Goal: Find specific page/section: Locate a particular part of the current website

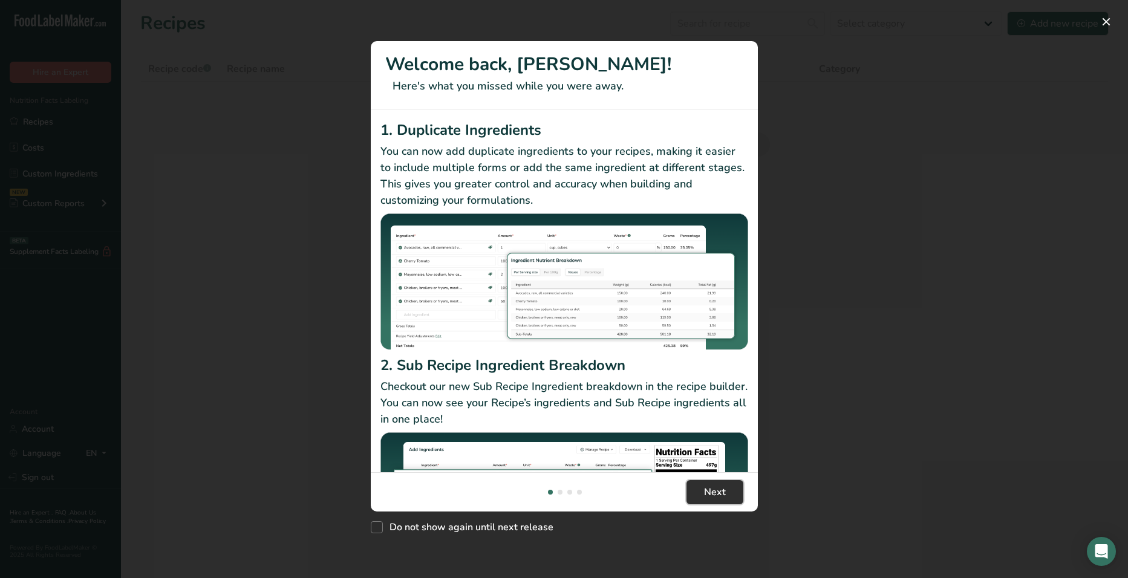
click at [712, 500] on button "Next" at bounding box center [715, 492] width 57 height 24
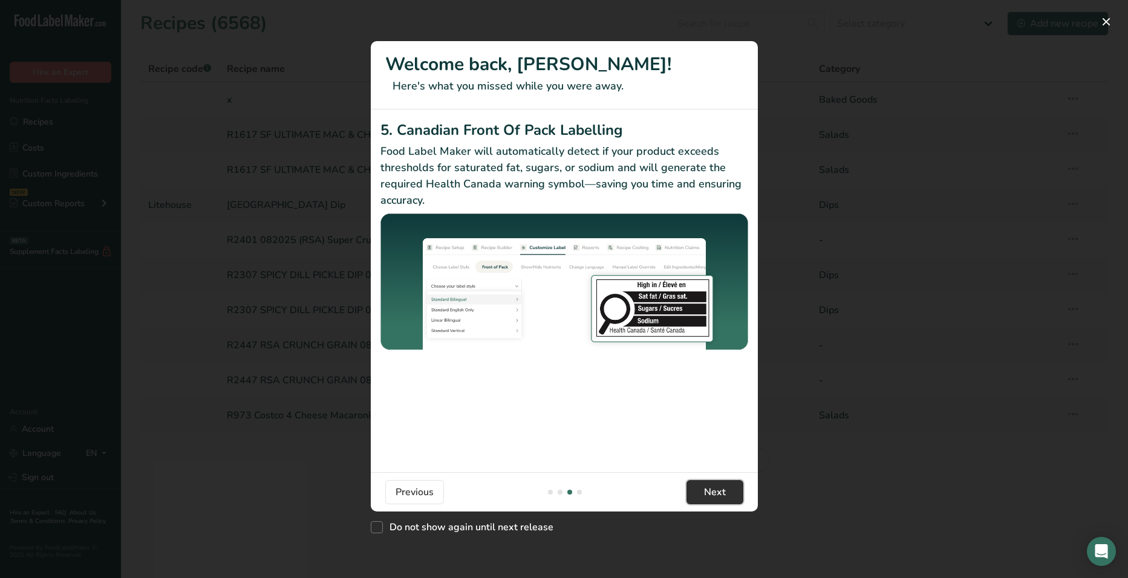
click at [712, 500] on button "Next" at bounding box center [715, 492] width 57 height 24
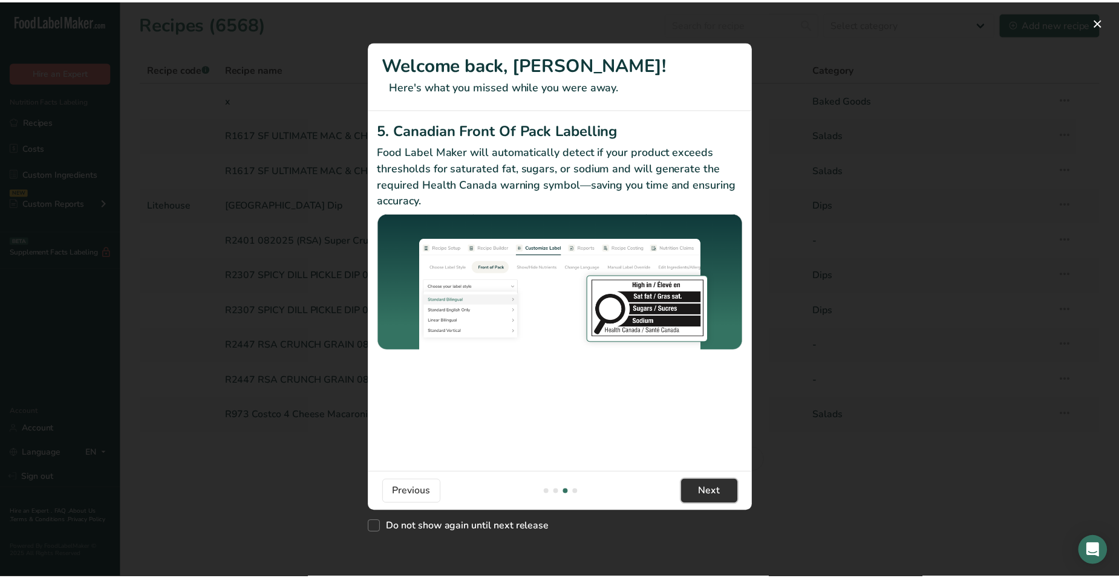
scroll to position [0, 1162]
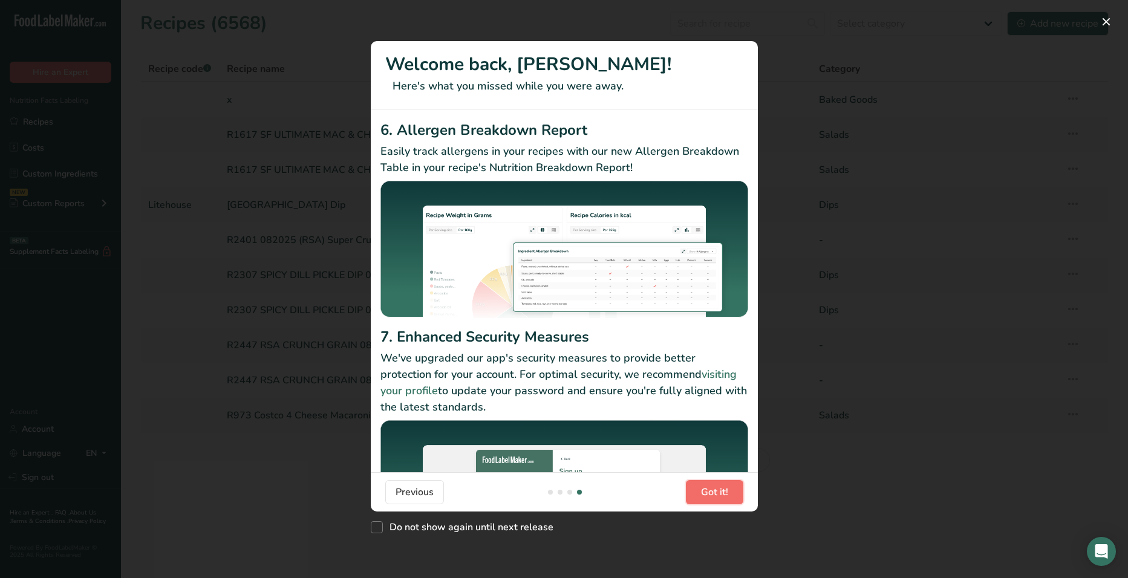
click at [714, 499] on span "Got it!" at bounding box center [714, 492] width 27 height 15
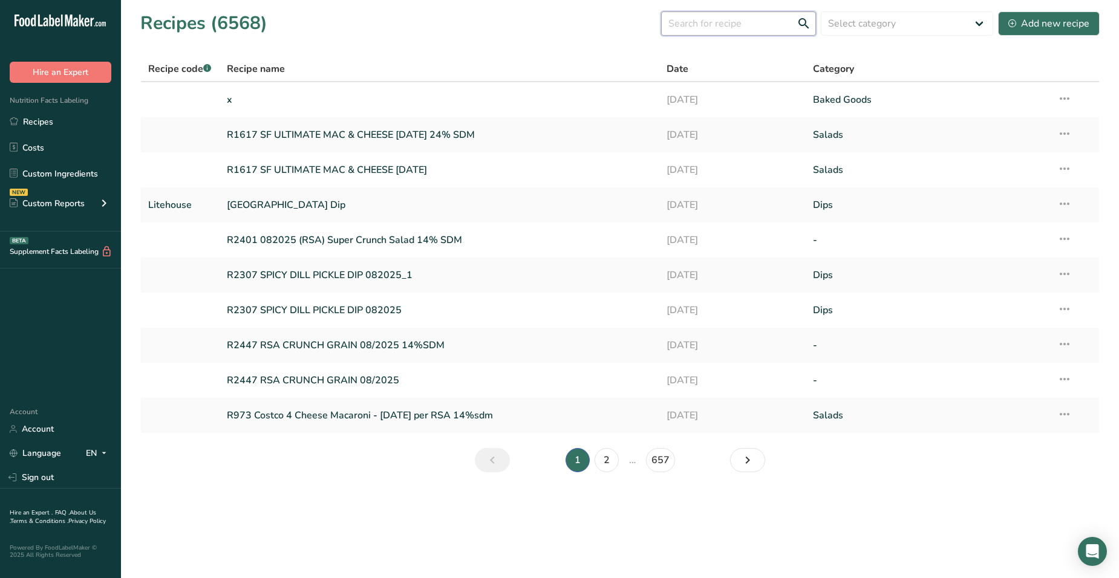
click at [722, 22] on input "text" at bounding box center [738, 23] width 155 height 24
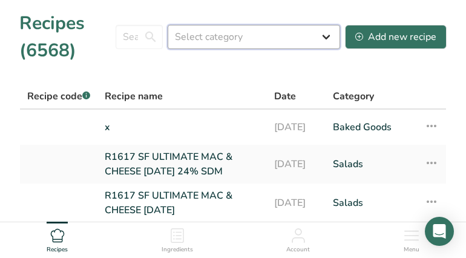
click at [201, 27] on select "Select category All Baked Goods [GEOGRAPHIC_DATA] Confectionery Cooked Meals, S…" at bounding box center [254, 37] width 172 height 24
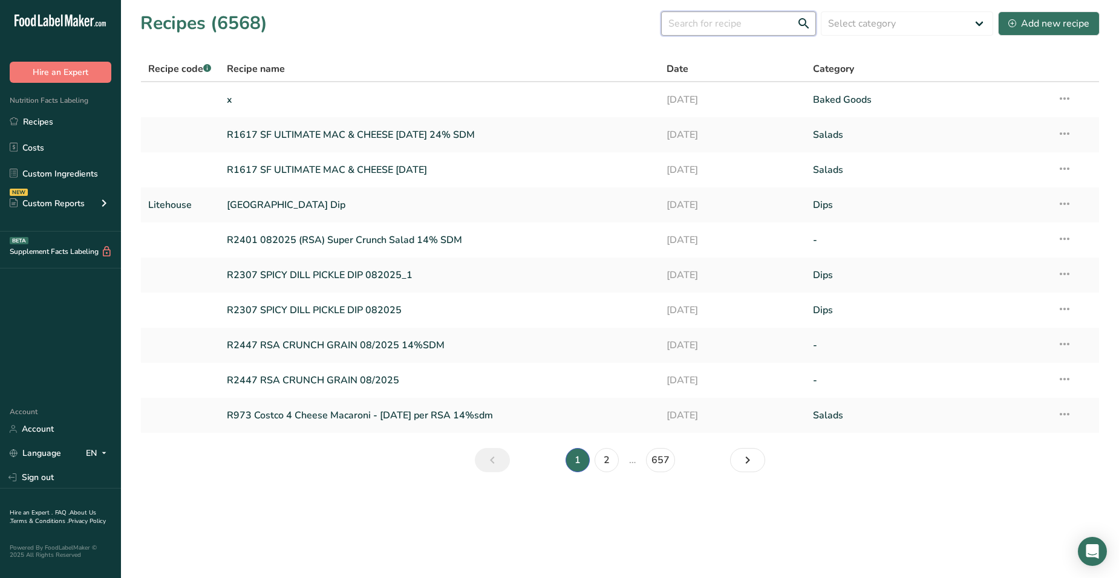
click at [755, 27] on input "text" at bounding box center [738, 23] width 155 height 24
click at [738, 24] on input "text" at bounding box center [738, 23] width 155 height 24
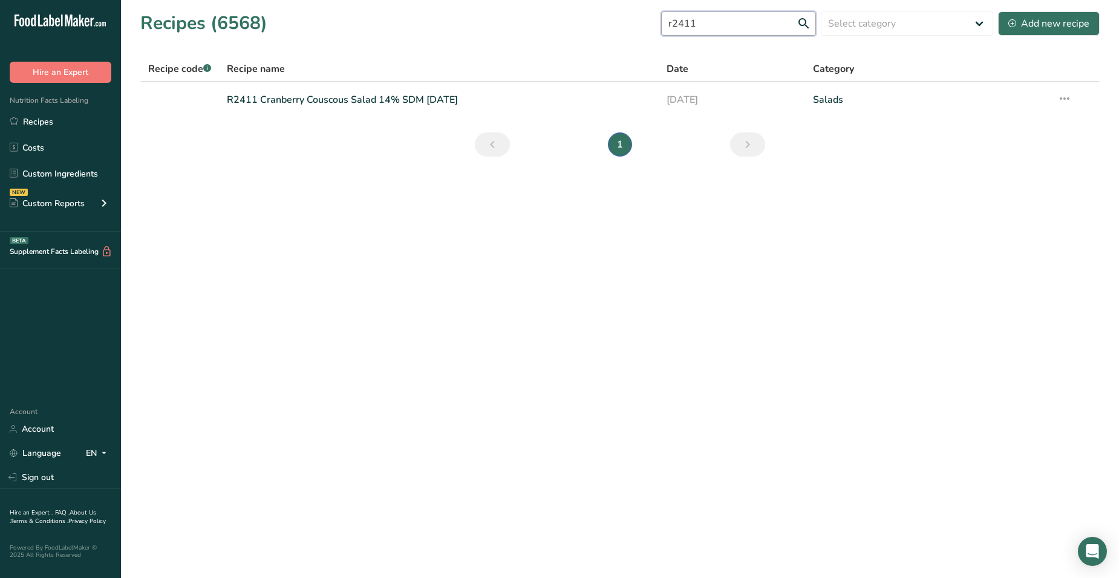
click at [683, 22] on input "r2411" at bounding box center [738, 23] width 155 height 24
type input "R2411"
click at [458, 92] on link "R2411 Cranberry Couscous Salad 14% SDM [DATE]" at bounding box center [439, 99] width 425 height 25
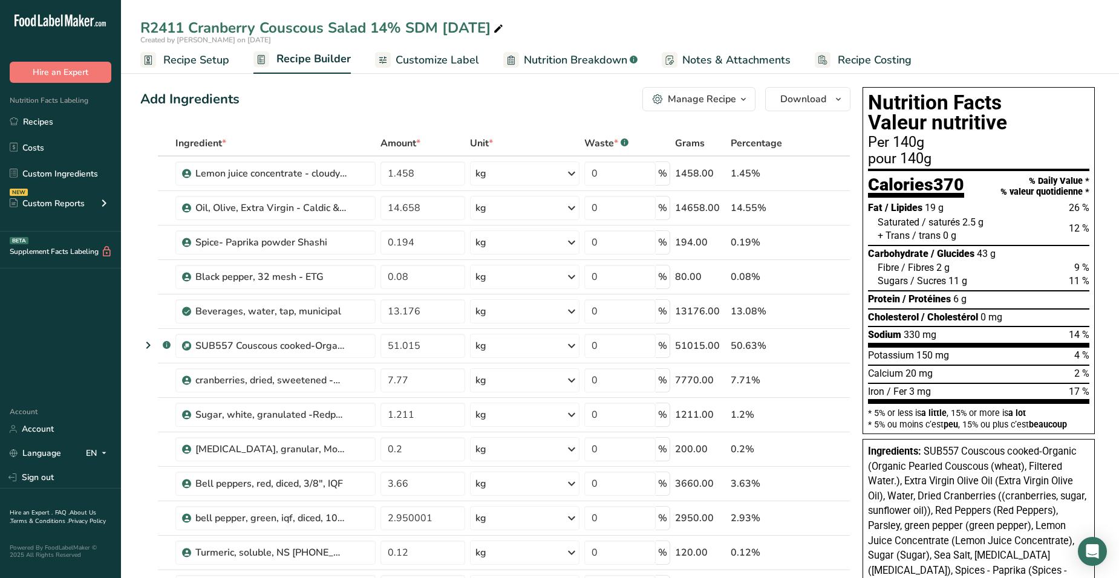
drag, startPoint x: 1092, startPoint y: 336, endPoint x: 957, endPoint y: 345, distance: 135.9
click at [957, 345] on div "Nutrition Facts Valeur nutritive Per 140g pour 140g Calories 370 % Daily Value …" at bounding box center [979, 260] width 232 height 347
drag, startPoint x: 957, startPoint y: 345, endPoint x: 1055, endPoint y: 220, distance: 159.9
click at [1055, 220] on div "Saturated / saturés 2.5 g 12 %" at bounding box center [984, 222] width 212 height 13
drag, startPoint x: 1096, startPoint y: 231, endPoint x: 1066, endPoint y: 232, distance: 30.3
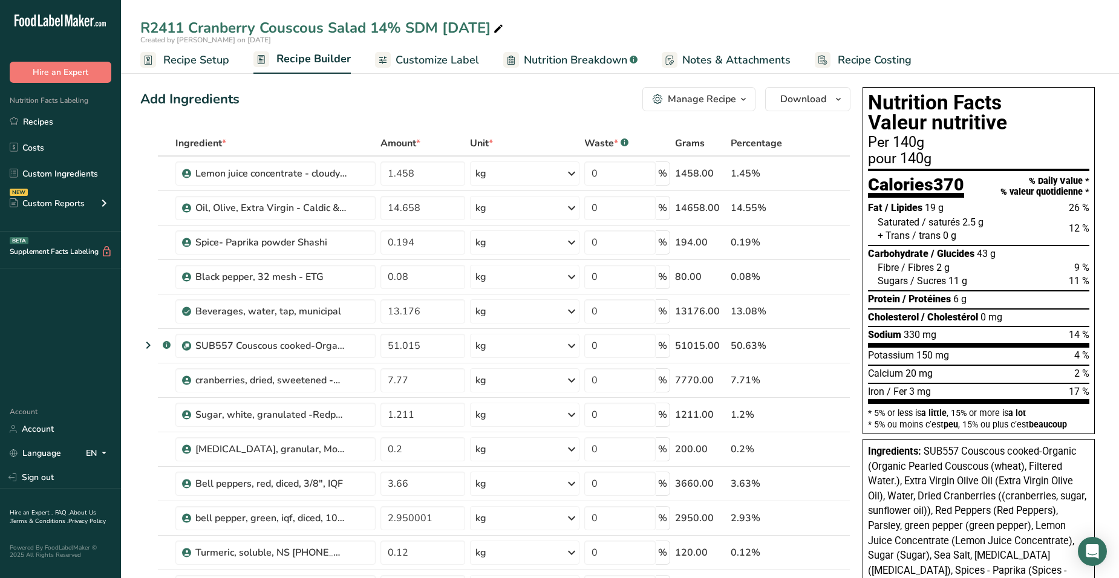
click at [1066, 232] on div "Nutrition Facts Valeur nutritive Per 140g pour 140g Calories 370 % Daily Value …" at bounding box center [979, 455] width 242 height 747
